Goal: Check status: Check status

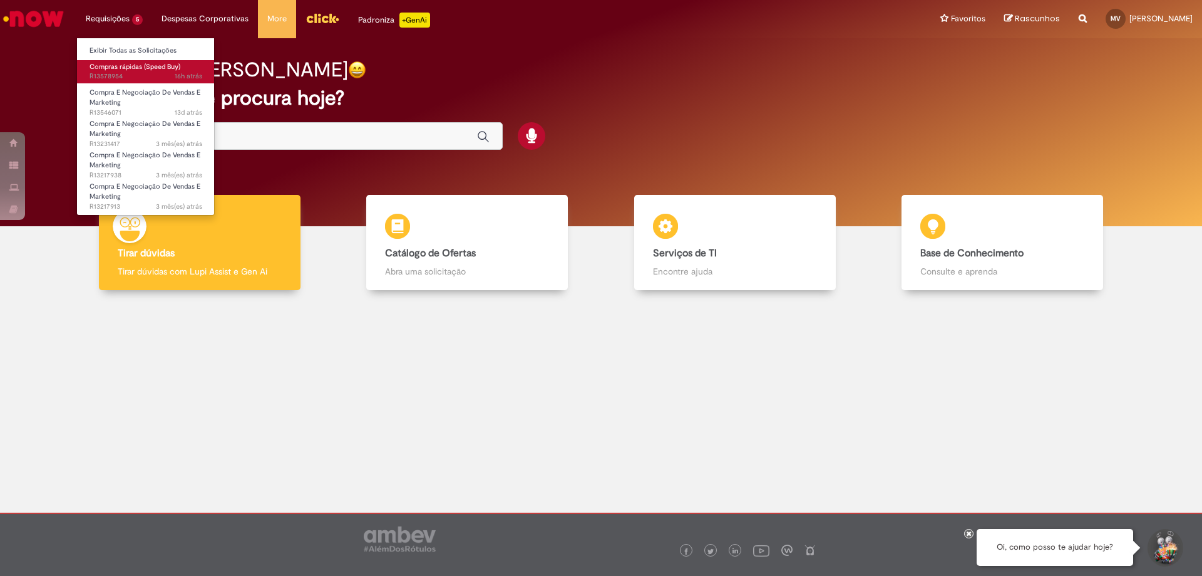
click at [125, 70] on span "Compras rápidas (Speed Buy)" at bounding box center [135, 66] width 91 height 9
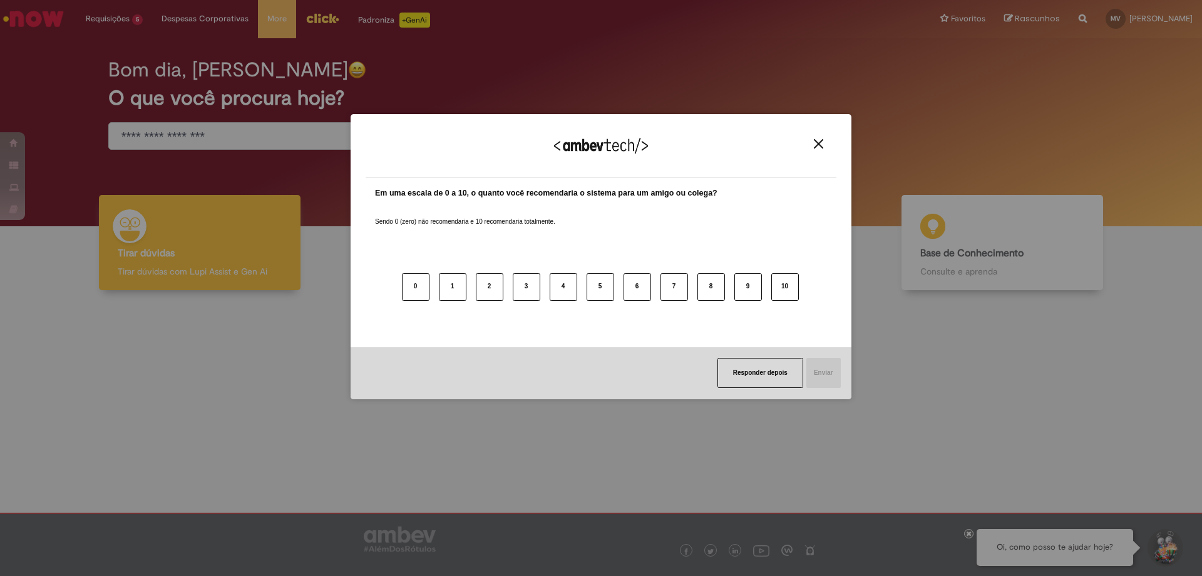
click at [815, 147] on img "Close" at bounding box center [818, 143] width 9 height 9
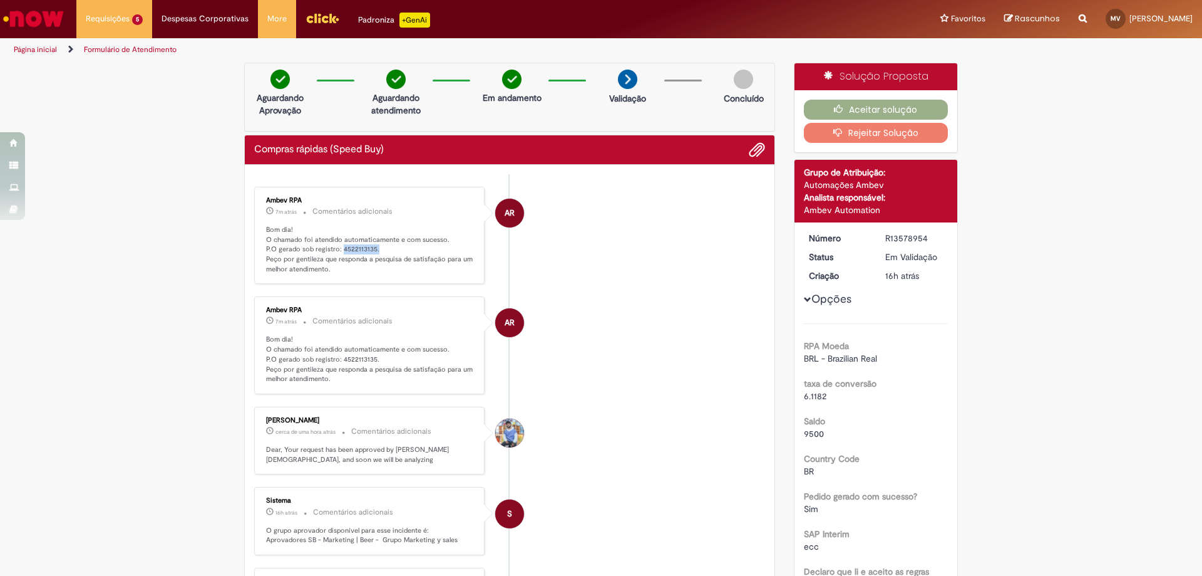
drag, startPoint x: 336, startPoint y: 247, endPoint x: 383, endPoint y: 250, distance: 47.7
click at [383, 250] on p "Bom dia! O chamado foi atendido automaticamente e com sucesso. P.O gerado sob r…" at bounding box center [370, 249] width 209 height 49
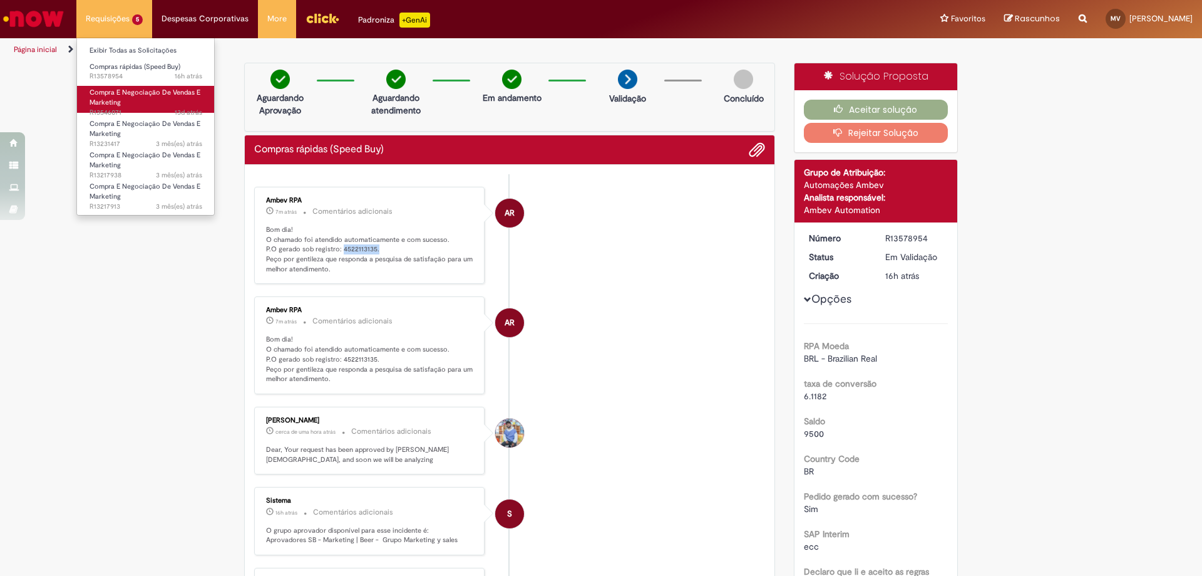
click at [132, 100] on link "Compra E Negociação De Vendas E Marketing 13d atrás 13 dias atrás R13546071" at bounding box center [146, 99] width 138 height 27
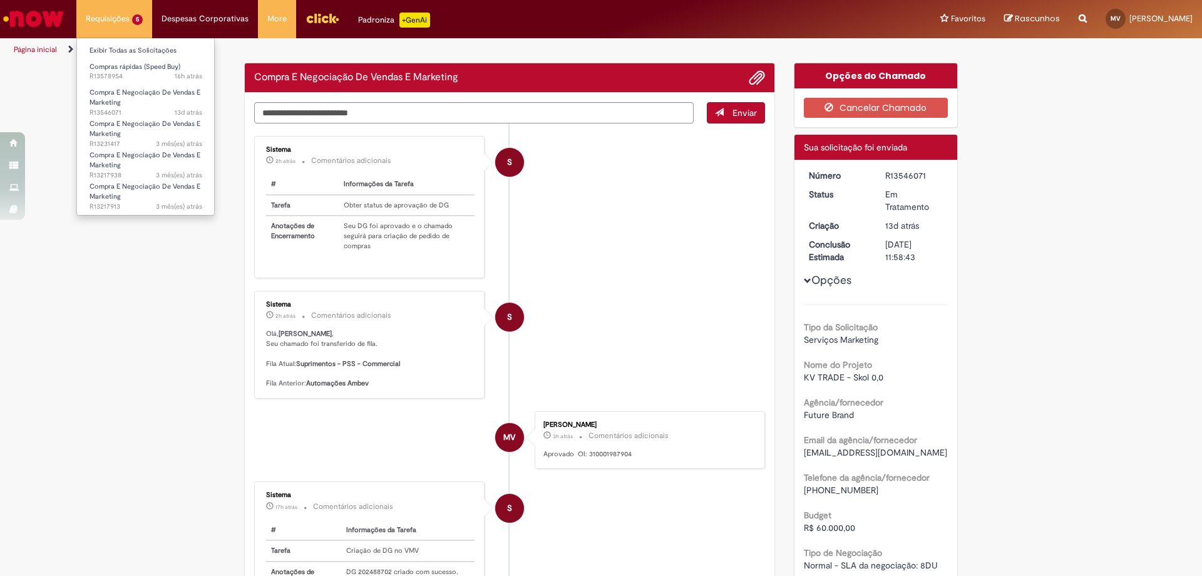
click at [128, 85] on li "Compra E Negociação De Vendas E Marketing 13d atrás 13 dias atrás R13546071" at bounding box center [146, 97] width 138 height 29
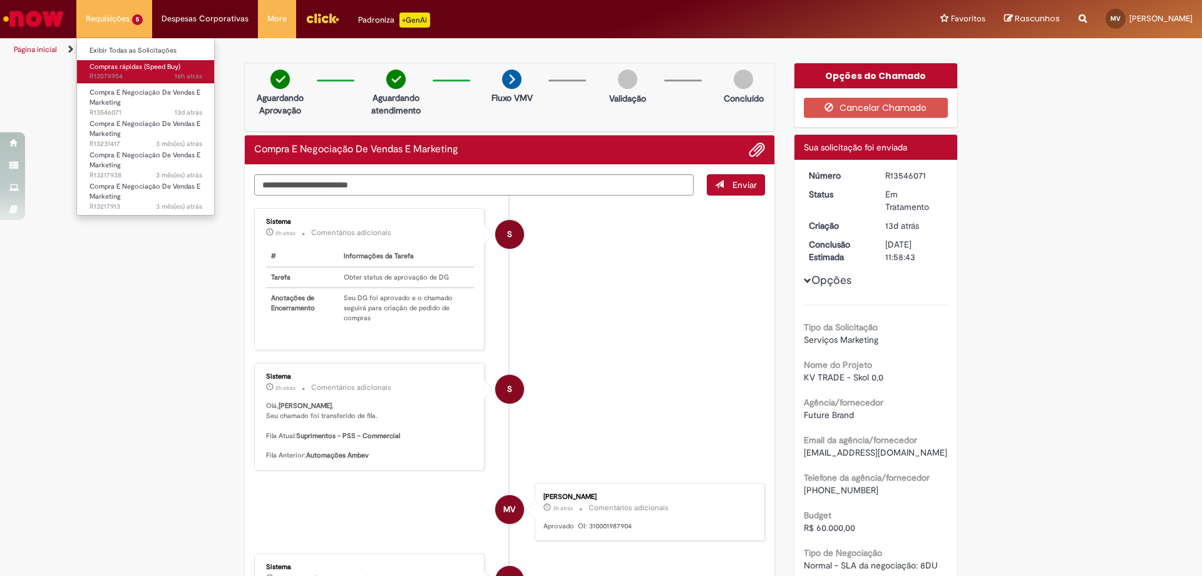
click at [127, 78] on span "16h atrás 16 horas atrás R13578954" at bounding box center [146, 76] width 113 height 10
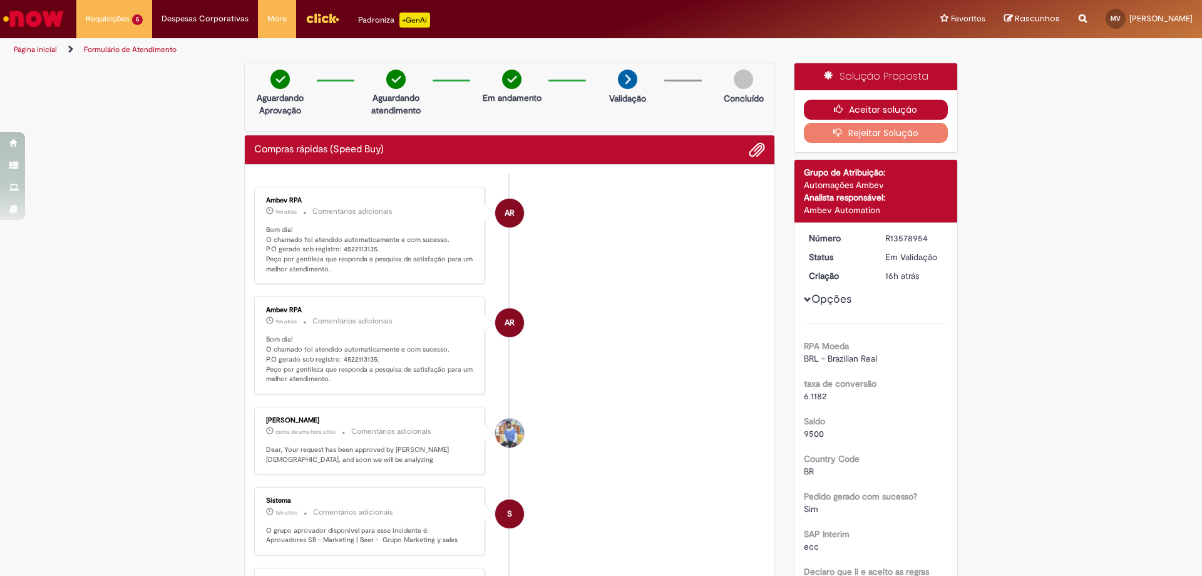
click at [817, 106] on button "Aceitar solução" at bounding box center [876, 110] width 145 height 20
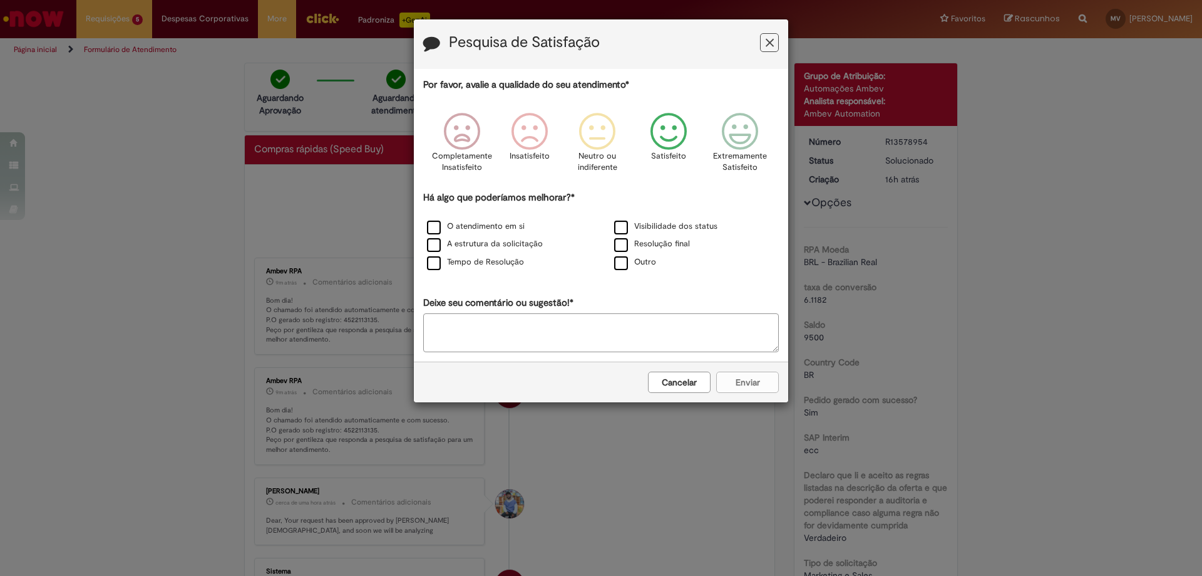
click at [664, 129] on icon "Feedback" at bounding box center [669, 132] width 47 height 38
click at [624, 240] on label "Resolução final" at bounding box center [652, 244] width 76 height 12
click at [740, 386] on button "Enviar" at bounding box center [747, 381] width 63 height 21
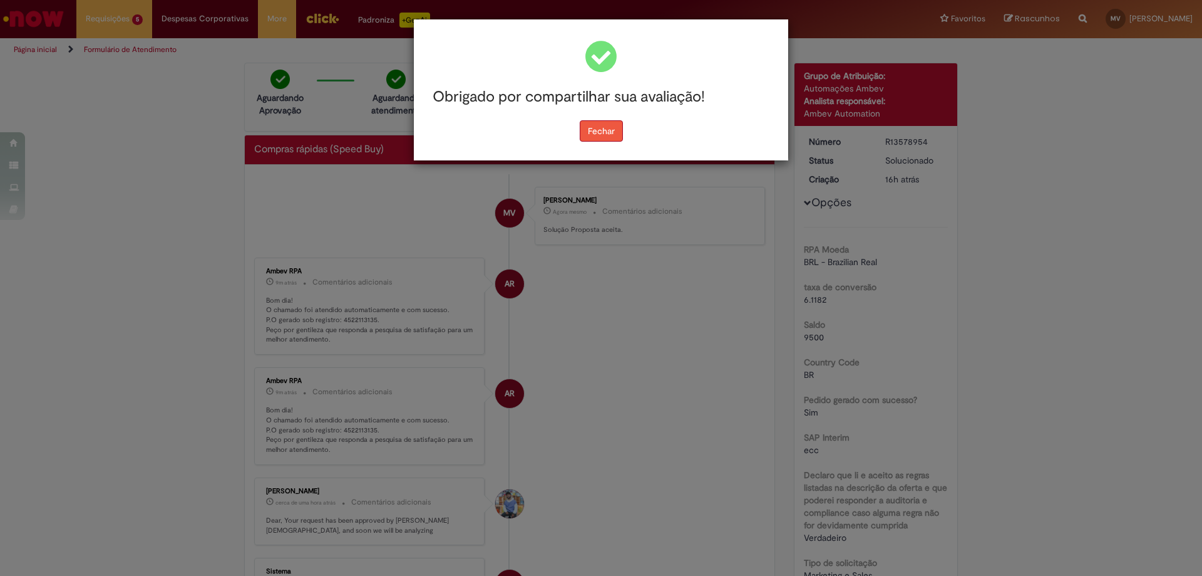
click at [592, 138] on button "Fechar" at bounding box center [601, 130] width 43 height 21
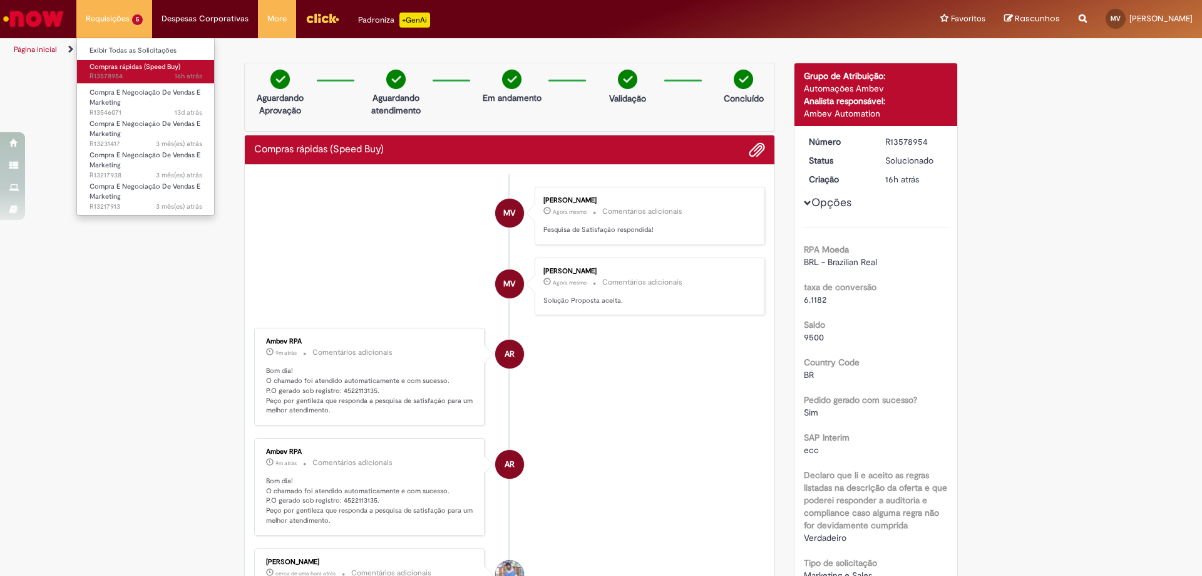
click at [143, 73] on span "16h atrás 16 horas atrás R13578954" at bounding box center [146, 76] width 113 height 10
click at [147, 73] on span "16h atrás 16 horas atrás R13578954" at bounding box center [146, 76] width 113 height 10
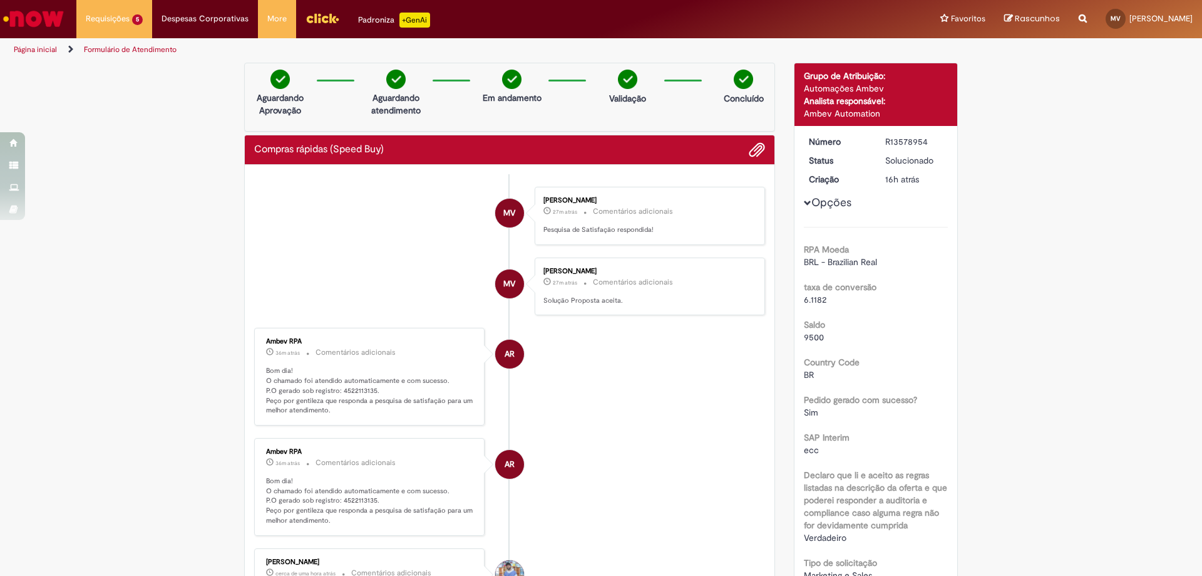
click at [50, 19] on img "Ir para a Homepage" at bounding box center [33, 18] width 65 height 25
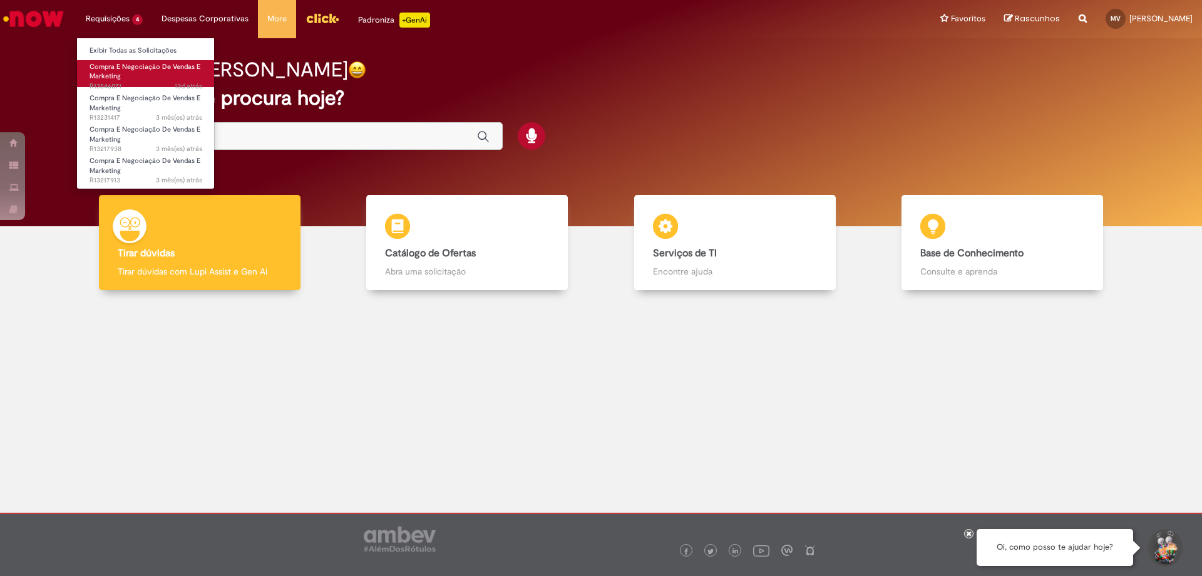
click at [142, 82] on span "13d atrás 13 dias atrás R13546071" at bounding box center [146, 86] width 113 height 10
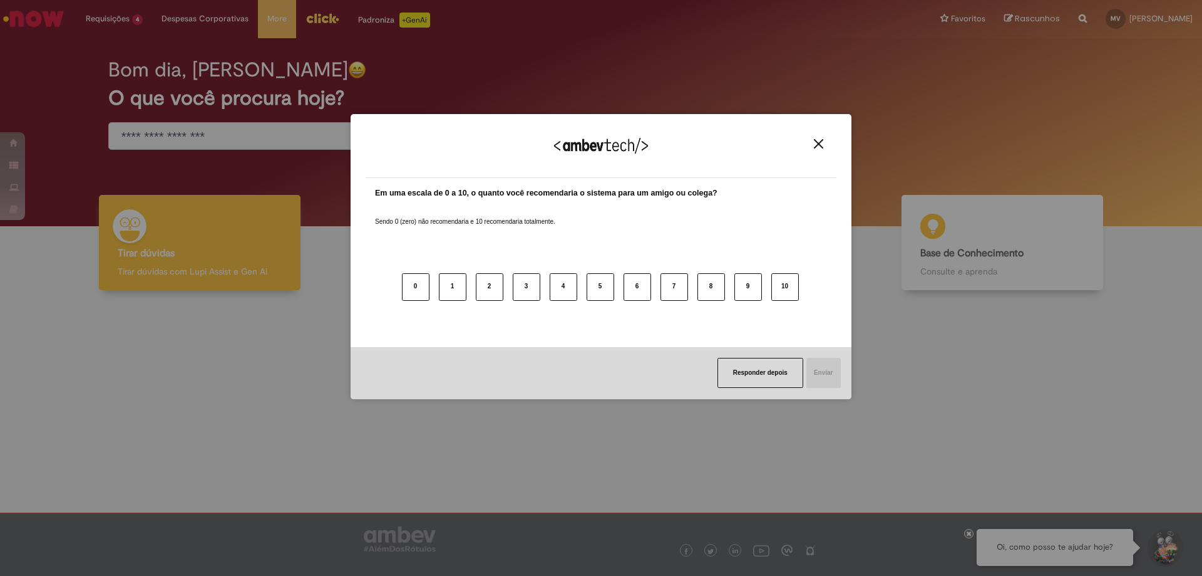
click at [816, 138] on div "Agradecemos seu feedback!" at bounding box center [601, 153] width 471 height 49
click at [825, 152] on div "Agradecemos seu feedback!" at bounding box center [601, 153] width 471 height 49
